Goal: Task Accomplishment & Management: Manage account settings

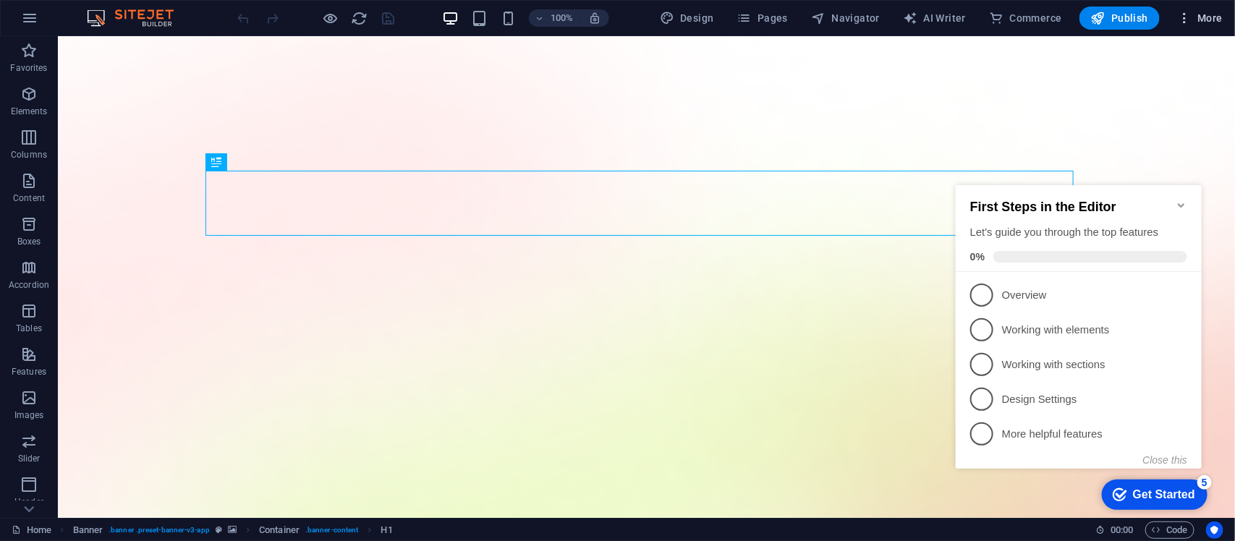
click at [1188, 18] on icon "button" at bounding box center [1184, 18] width 14 height 14
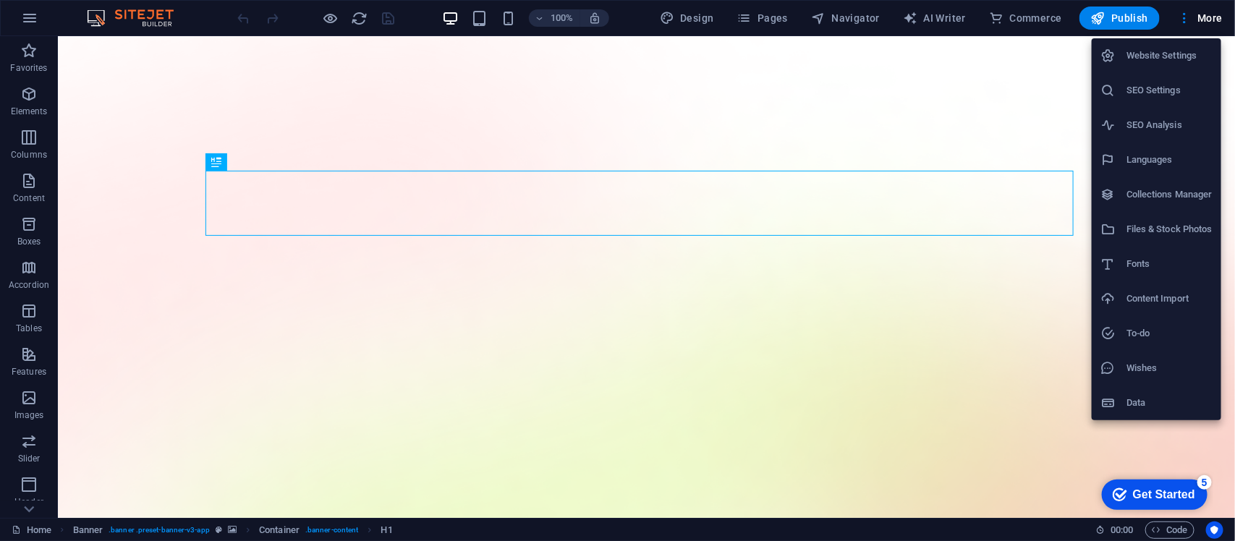
click at [1167, 52] on h6 "Website Settings" at bounding box center [1169, 55] width 86 height 17
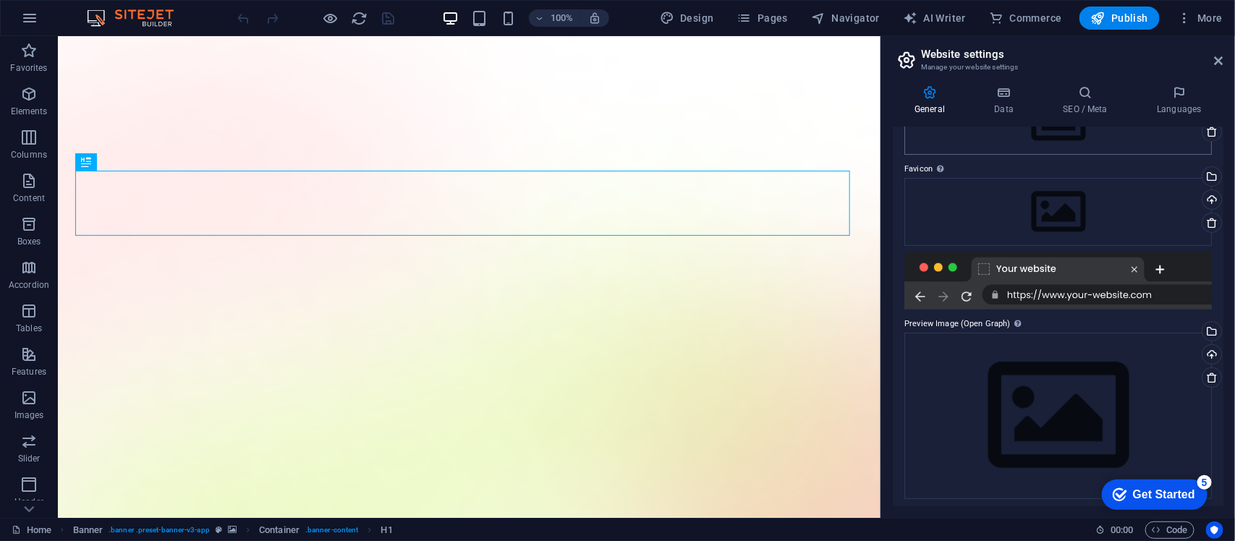
scroll to position [113, 0]
click at [1217, 56] on icon at bounding box center [1219, 61] width 9 height 12
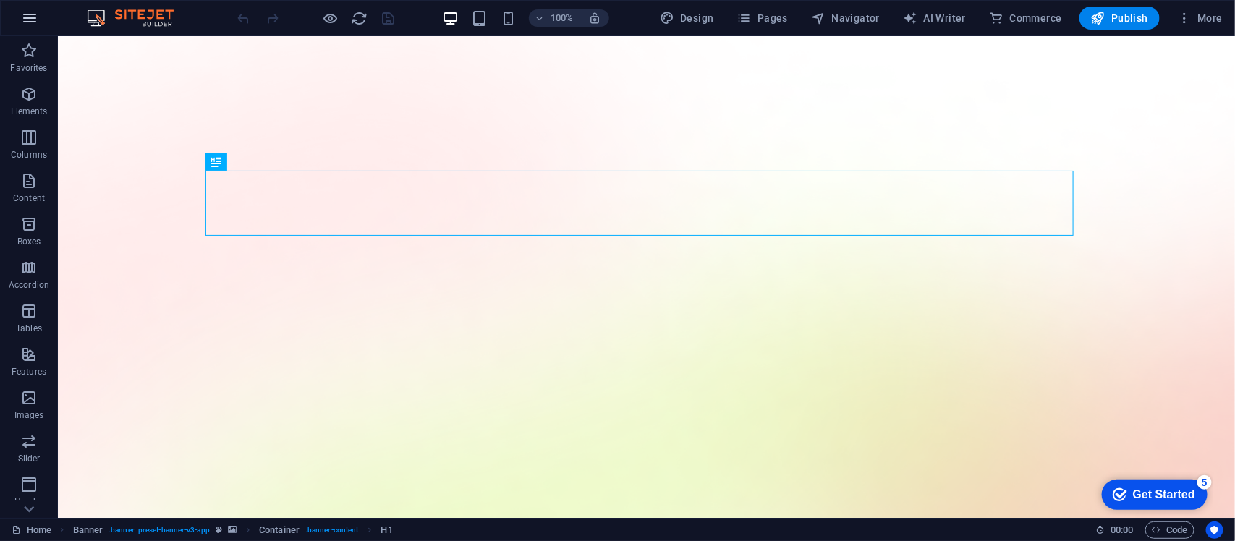
click at [22, 18] on icon "button" at bounding box center [29, 17] width 17 height 17
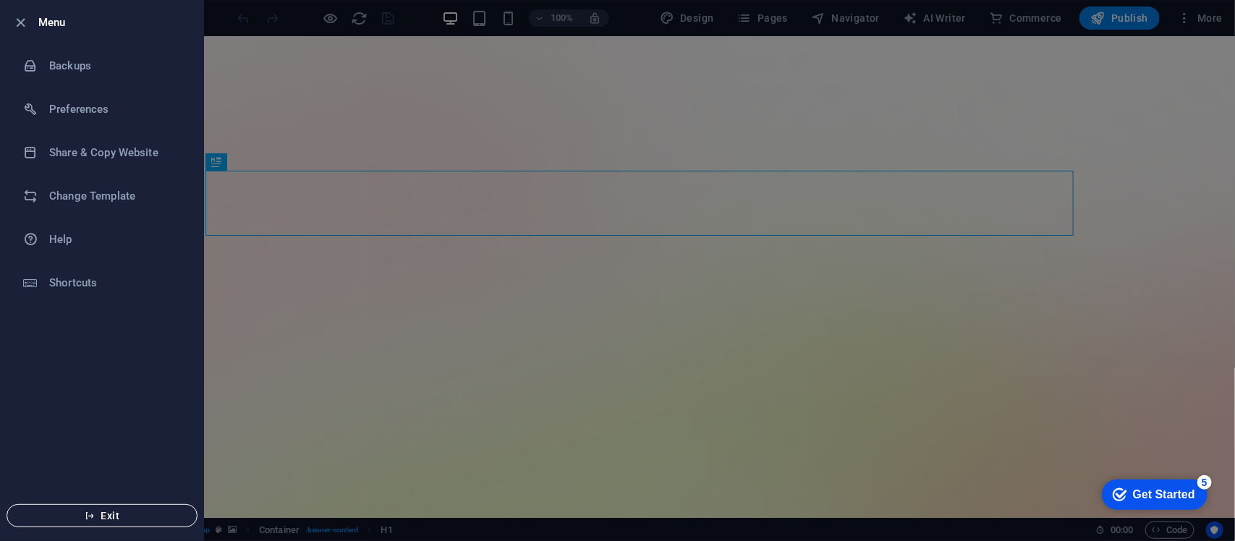
click at [114, 508] on button "Exit" at bounding box center [102, 515] width 191 height 23
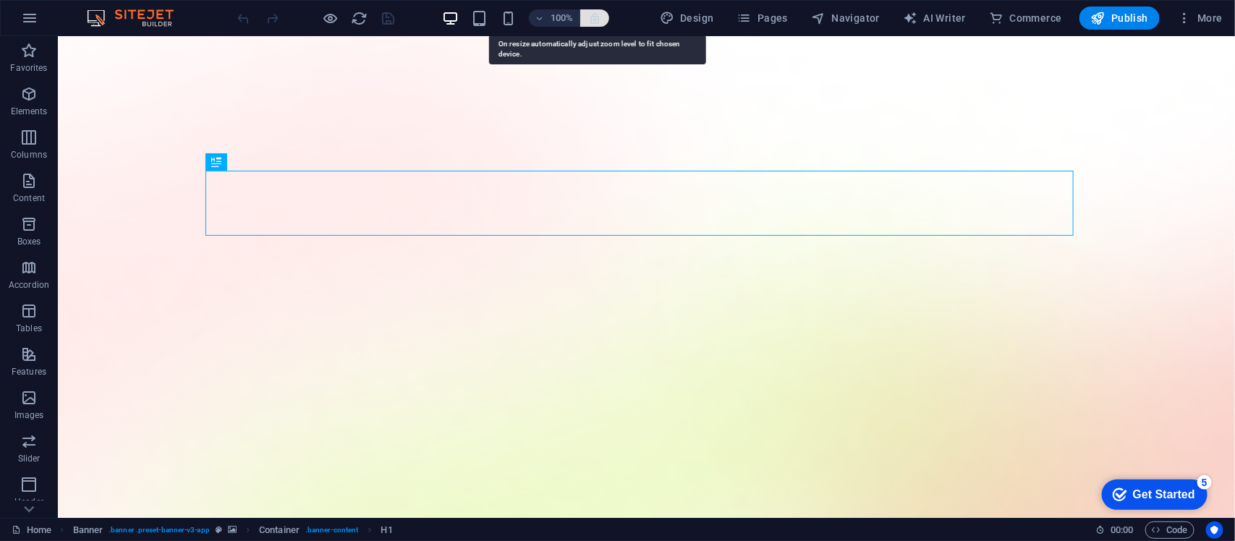
click at [595, 17] on icon "button" at bounding box center [594, 18] width 13 height 13
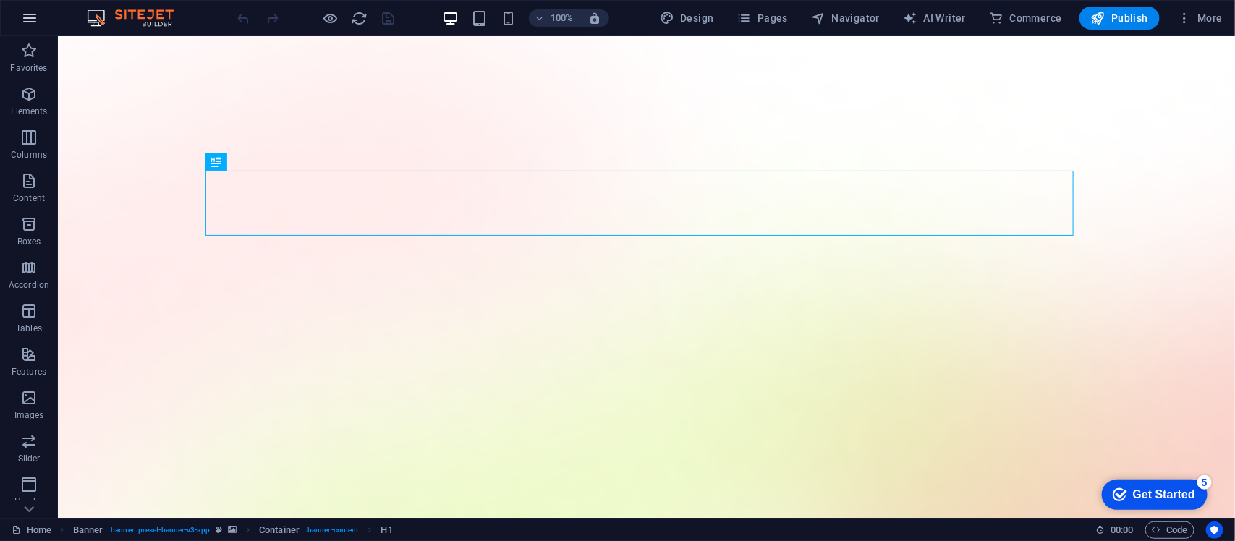
click at [34, 18] on icon "button" at bounding box center [29, 17] width 17 height 17
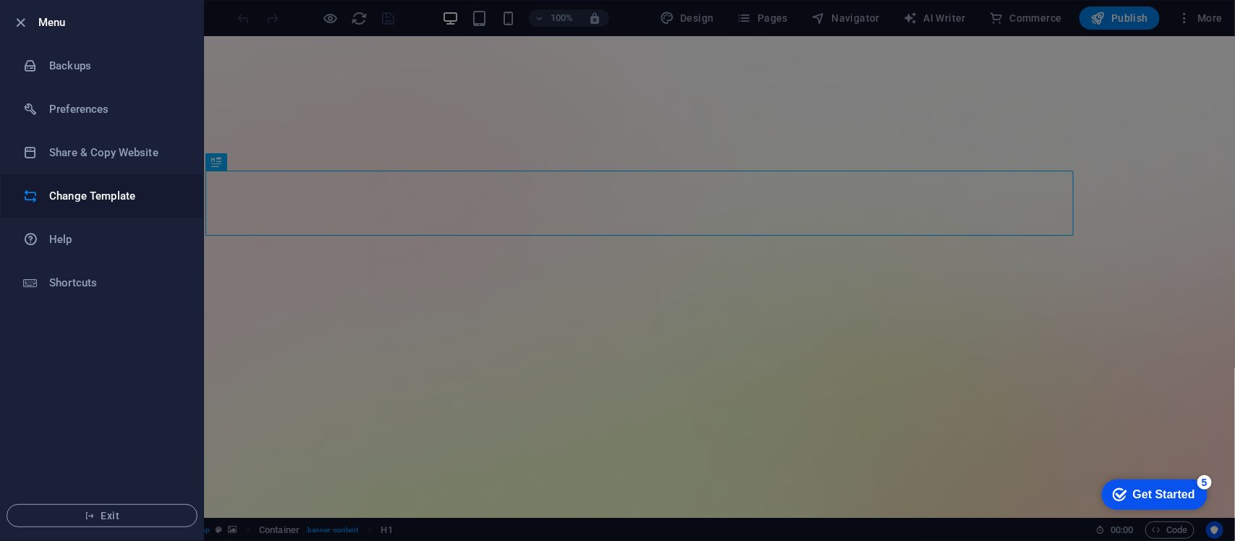
click at [69, 195] on h6 "Change Template" at bounding box center [116, 195] width 134 height 17
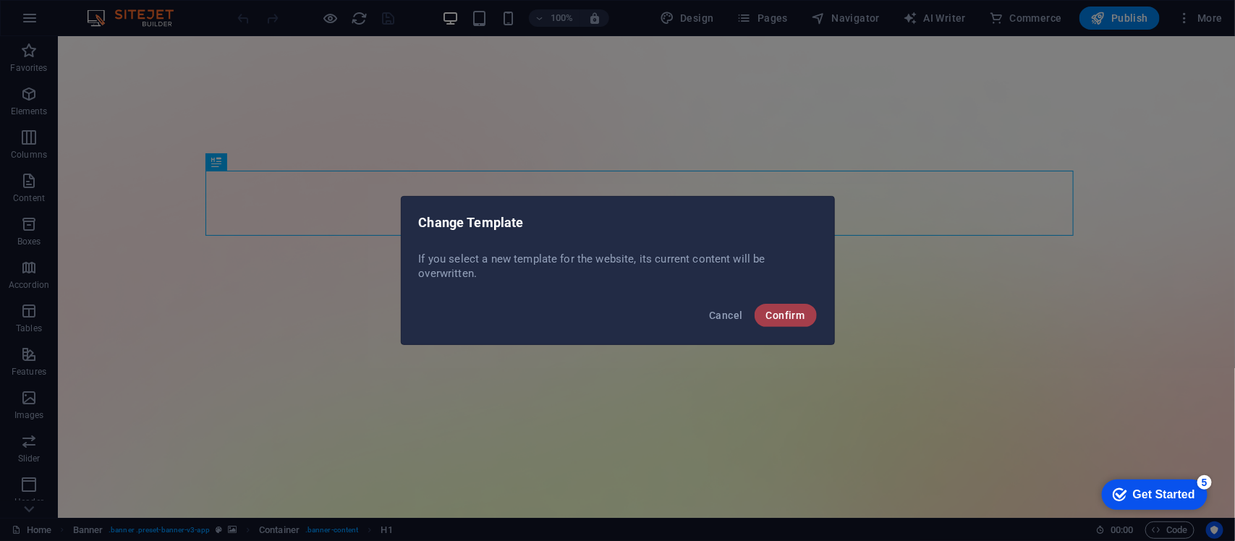
click at [789, 313] on span "Confirm" at bounding box center [785, 316] width 39 height 12
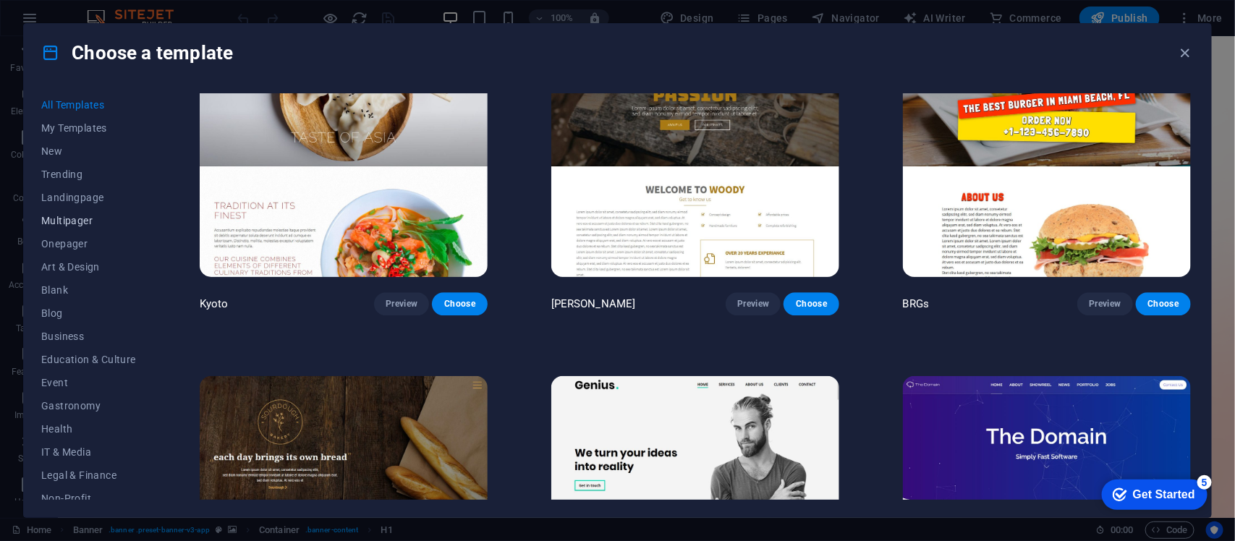
scroll to position [9223, 0]
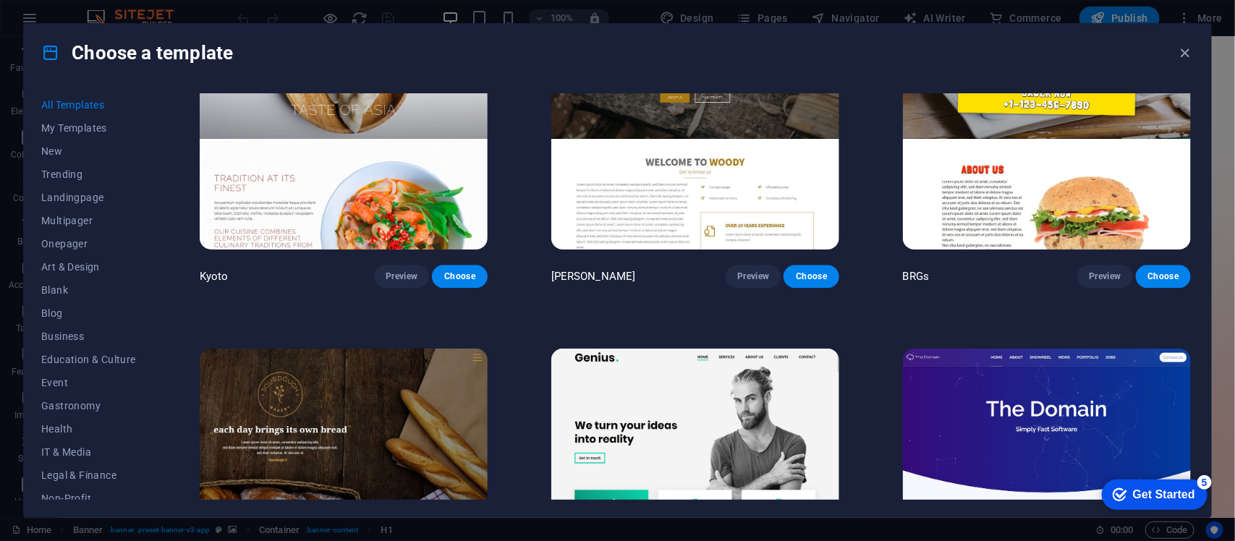
click at [681, 418] on img at bounding box center [695, 481] width 288 height 265
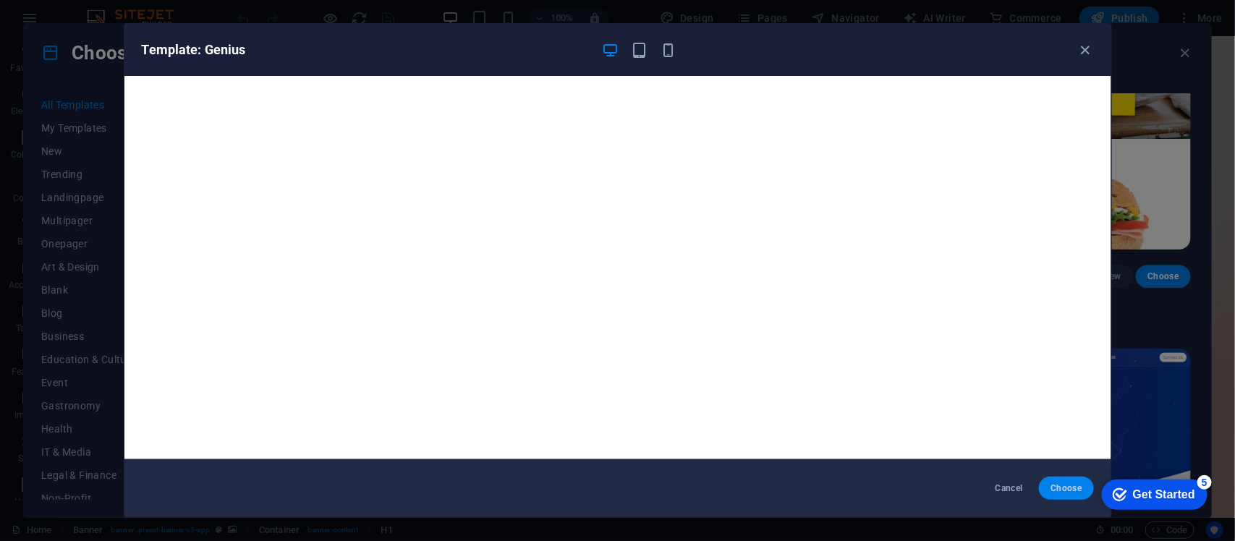
click at [1067, 483] on span "Choose" at bounding box center [1065, 488] width 31 height 12
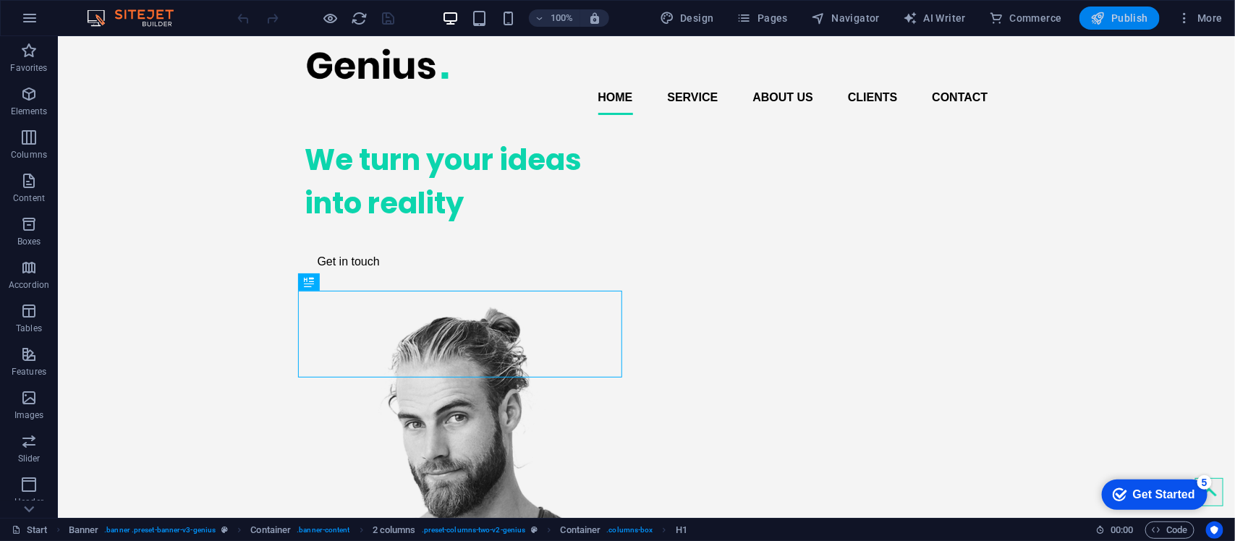
click at [1116, 18] on span "Publish" at bounding box center [1119, 18] width 57 height 14
